Goal: Navigation & Orientation: Find specific page/section

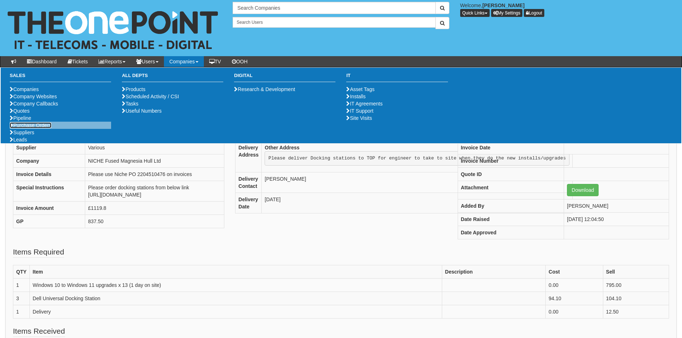
click at [31, 128] on link "Purchase Orders" at bounding box center [31, 125] width 42 height 6
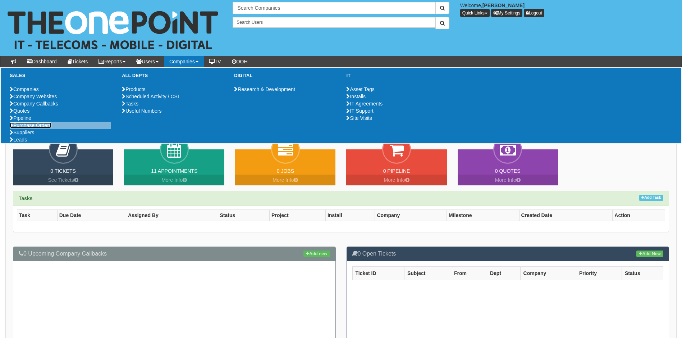
click at [50, 128] on link "Purchase Orders" at bounding box center [31, 125] width 42 height 6
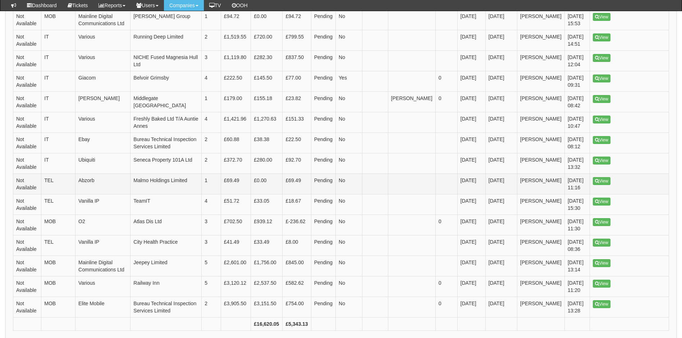
scroll to position [593, 0]
